Goal: Complete application form

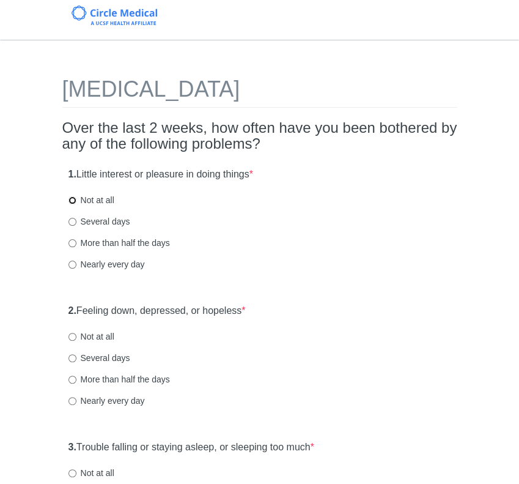
click at [71, 200] on input "Not at all" at bounding box center [72, 200] width 8 height 8
radio input "true"
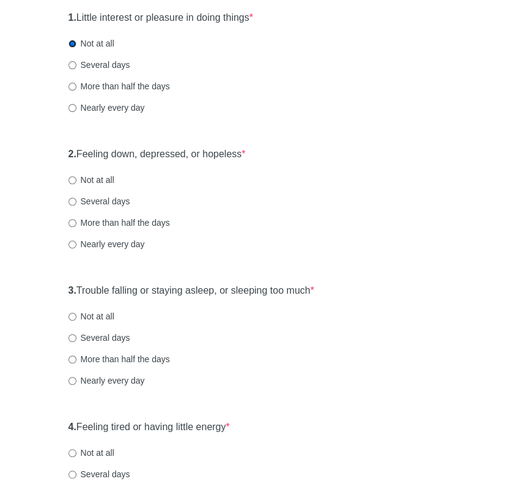
scroll to position [183, 0]
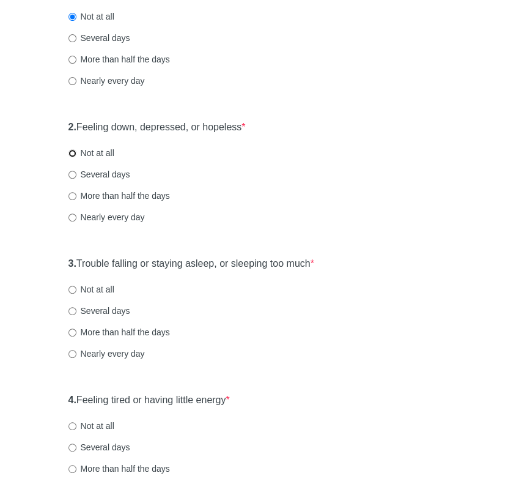
click at [72, 153] on input "Not at all" at bounding box center [72, 153] width 8 height 8
radio input "true"
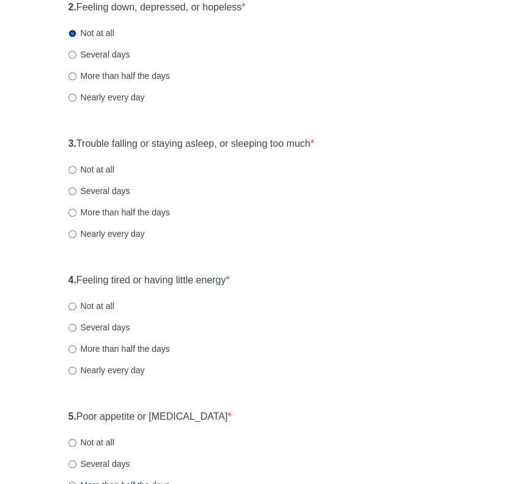
scroll to position [306, 0]
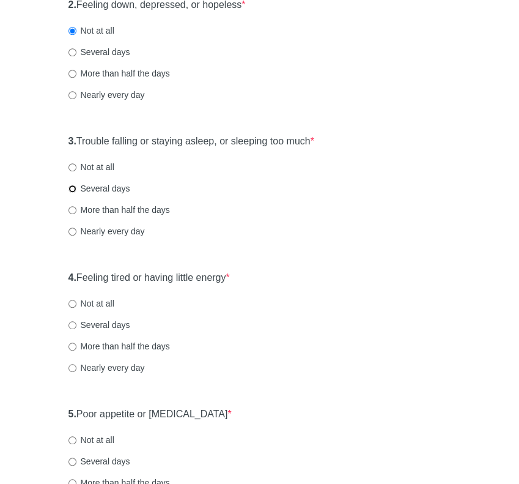
click at [72, 189] on input "Several days" at bounding box center [72, 189] width 8 height 8
radio input "true"
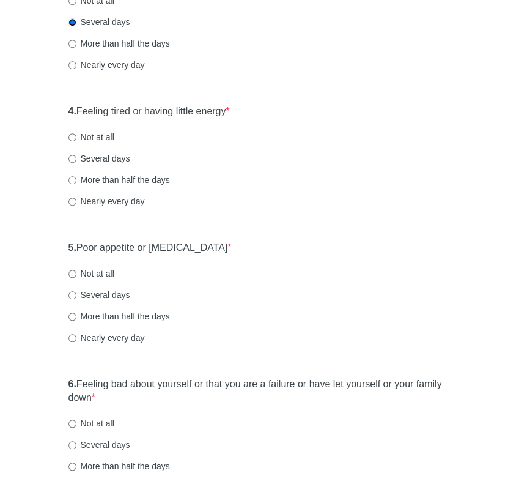
scroll to position [489, 0]
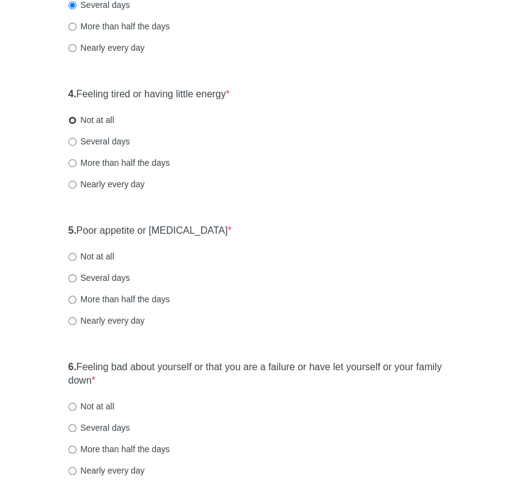
click at [71, 117] on input "Not at all" at bounding box center [72, 120] width 8 height 8
radio input "true"
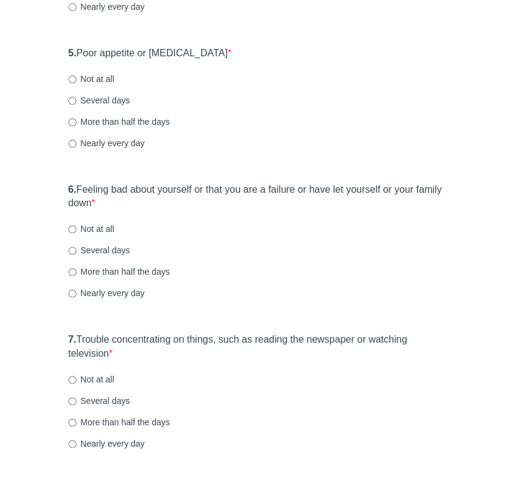
scroll to position [672, 0]
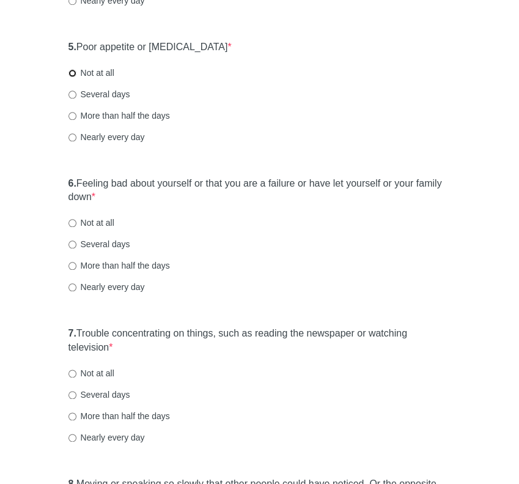
click at [73, 73] on input "Not at all" at bounding box center [72, 73] width 8 height 8
radio input "true"
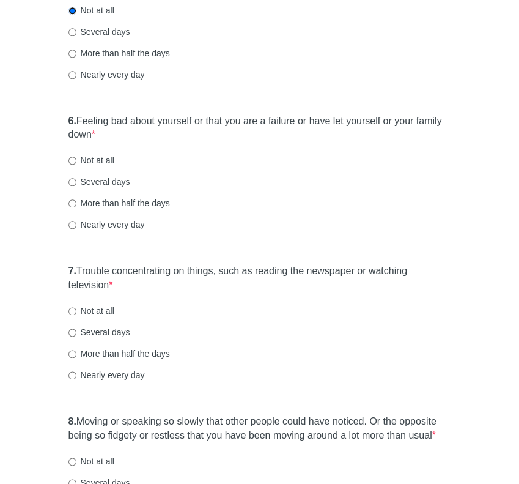
scroll to position [795, 0]
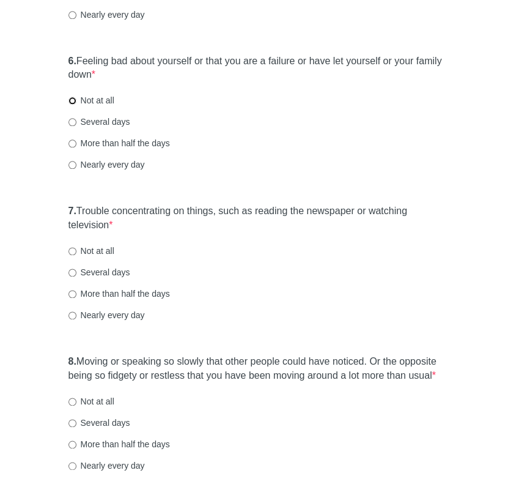
click at [73, 101] on input "Not at all" at bounding box center [72, 101] width 8 height 8
radio input "true"
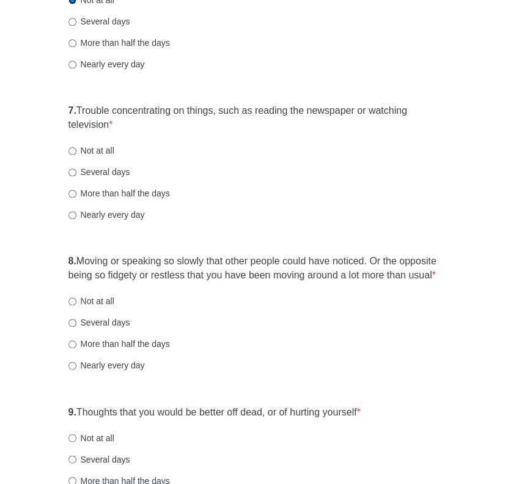
scroll to position [917, 0]
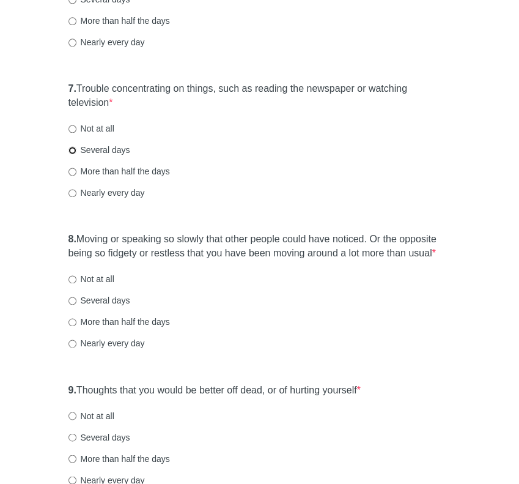
click at [73, 149] on input "Several days" at bounding box center [72, 150] width 8 height 8
radio input "true"
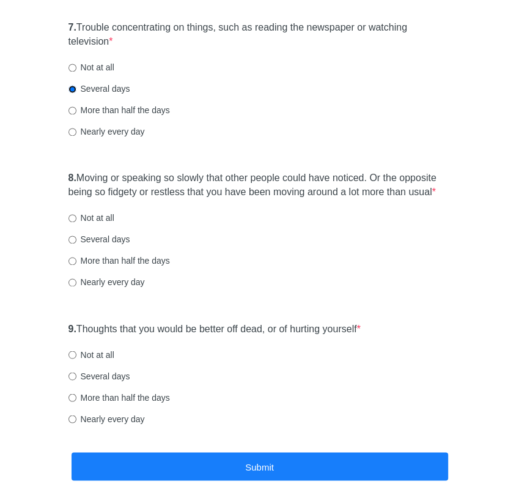
scroll to position [1048, 0]
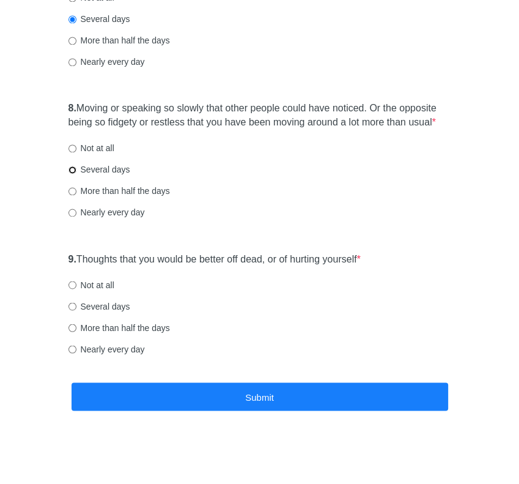
click at [71, 167] on input "Several days" at bounding box center [72, 170] width 8 height 8
radio input "true"
click at [73, 284] on input "Not at all" at bounding box center [72, 285] width 8 height 8
radio input "true"
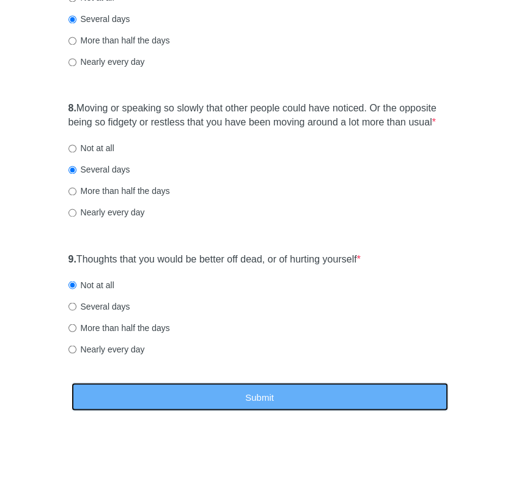
click at [254, 396] on button "Submit" at bounding box center [260, 396] width 377 height 29
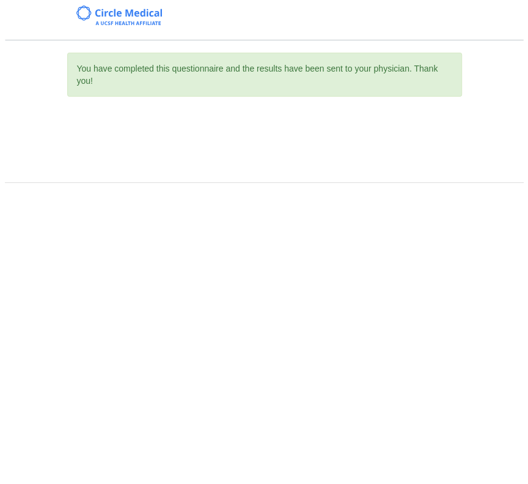
scroll to position [0, 0]
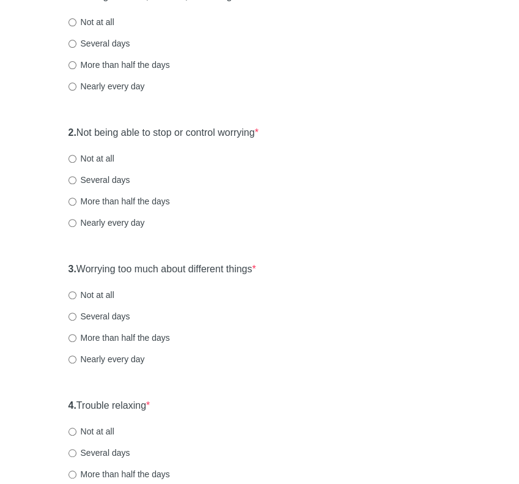
scroll to position [183, 0]
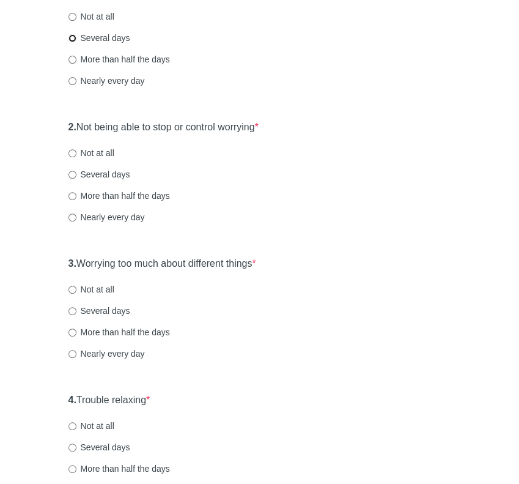
click at [69, 36] on input "Several days" at bounding box center [72, 38] width 8 height 8
radio input "true"
click at [75, 175] on input "Several days" at bounding box center [72, 175] width 8 height 8
radio input "true"
click at [72, 310] on input "Several days" at bounding box center [72, 311] width 8 height 8
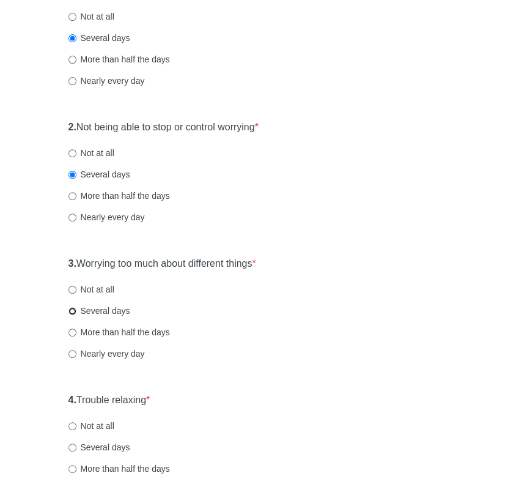
radio input "true"
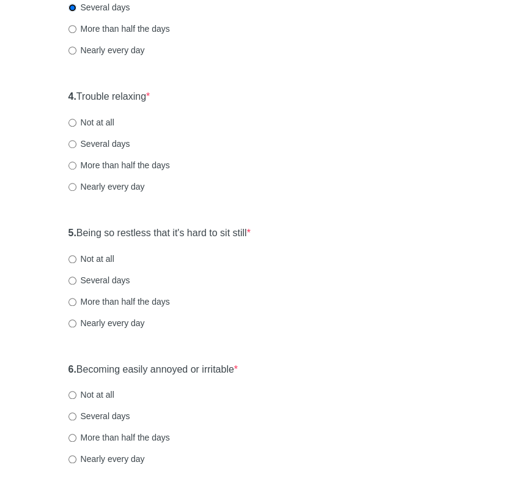
scroll to position [489, 0]
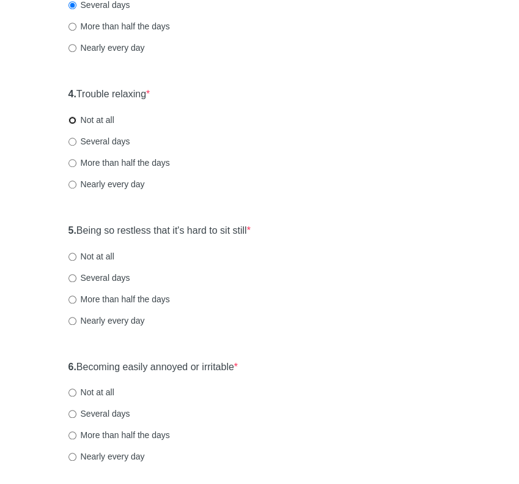
click at [73, 119] on input "Not at all" at bounding box center [72, 120] width 8 height 8
radio input "true"
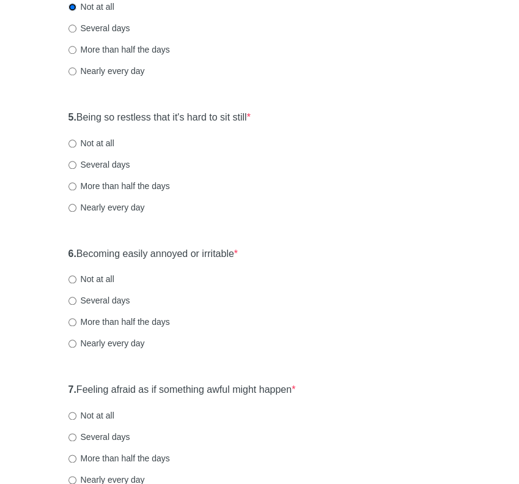
scroll to position [611, 0]
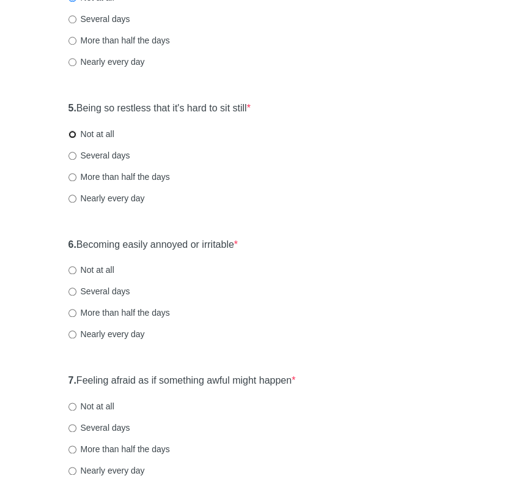
click at [71, 131] on input "Not at all" at bounding box center [72, 134] width 8 height 8
radio input "true"
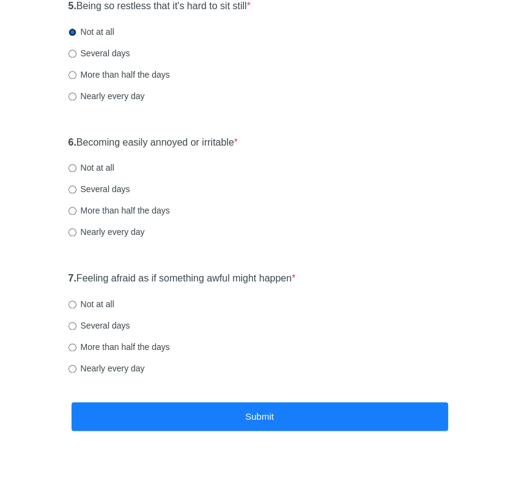
scroll to position [734, 0]
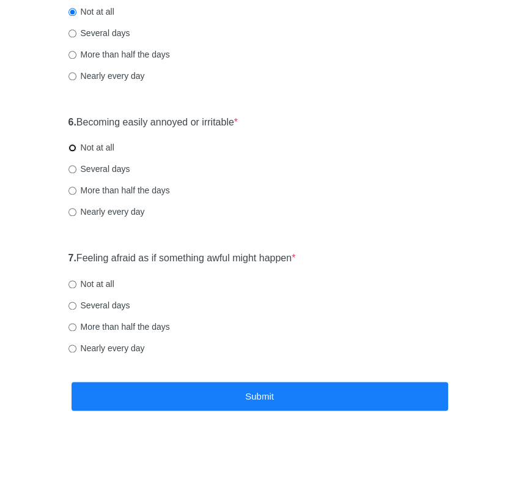
click at [71, 147] on input "Not at all" at bounding box center [72, 148] width 8 height 8
radio input "true"
click at [73, 284] on input "Not at all" at bounding box center [72, 284] width 8 height 8
radio input "true"
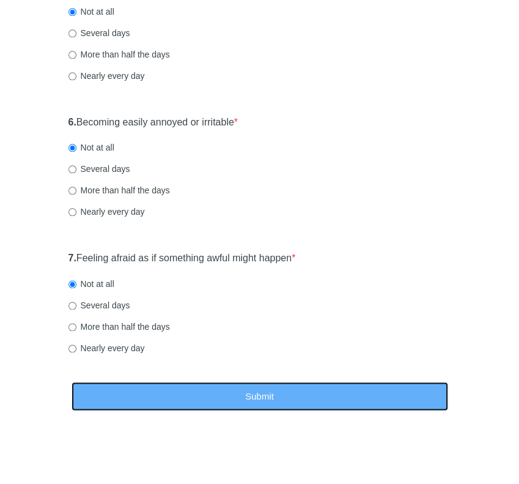
click at [237, 394] on button "Submit" at bounding box center [260, 395] width 377 height 29
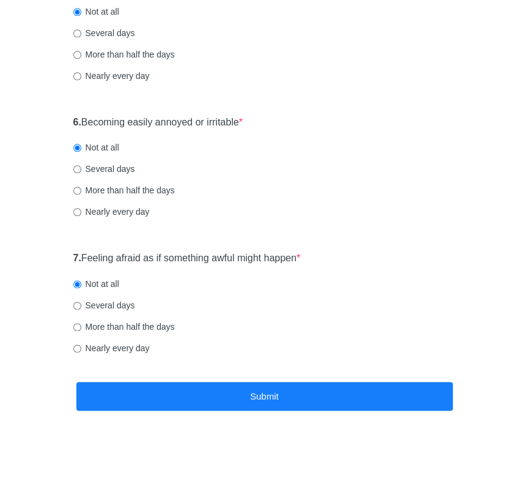
scroll to position [0, 0]
